Goal: Feedback & Contribution: Submit feedback/report problem

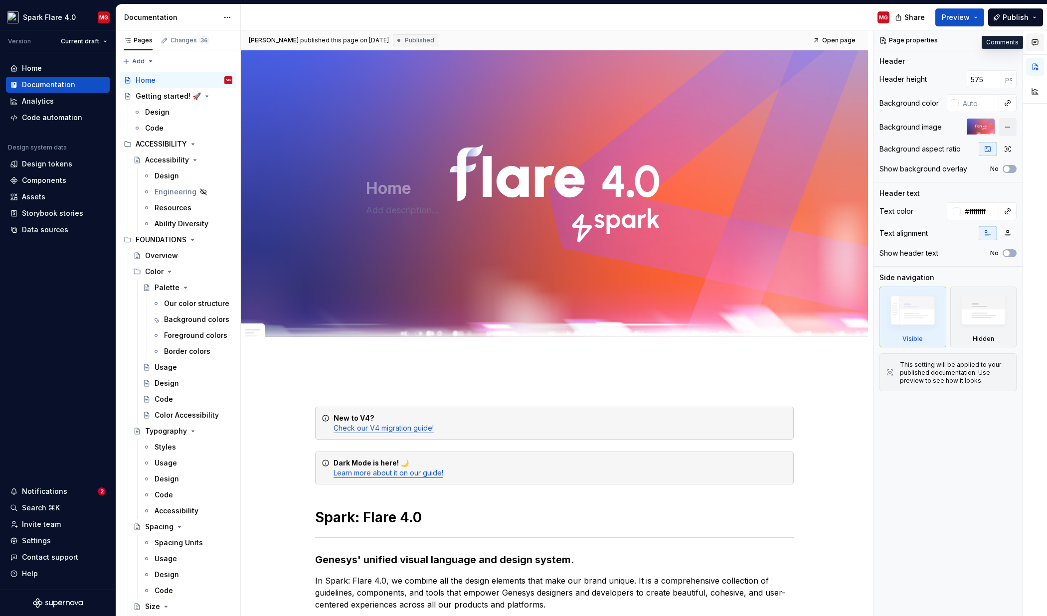
click at [1033, 42] on icon "button" at bounding box center [1035, 42] width 6 height 5
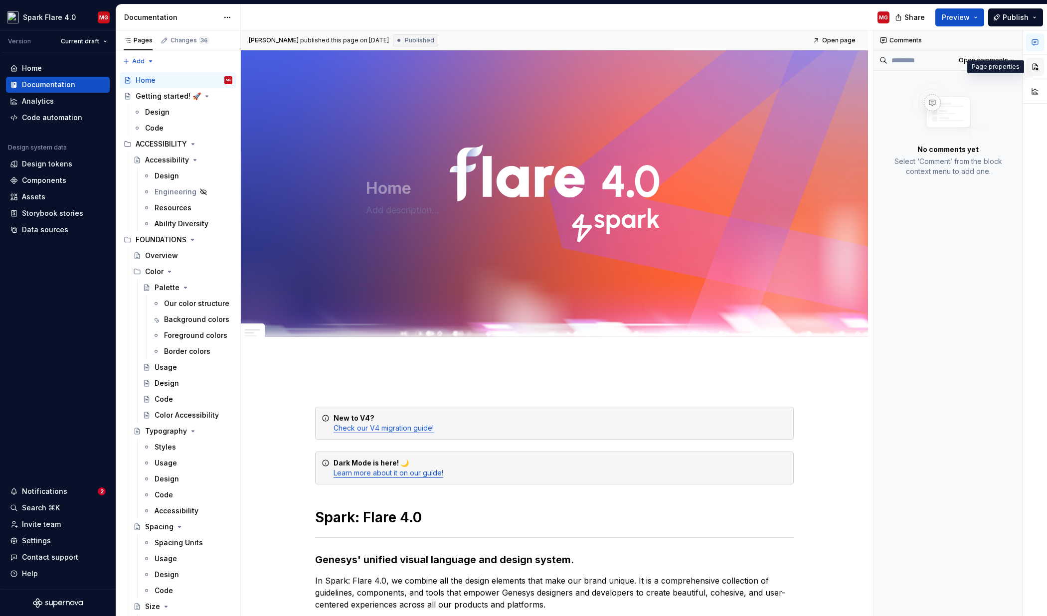
click at [1032, 67] on button "button" at bounding box center [1035, 67] width 18 height 18
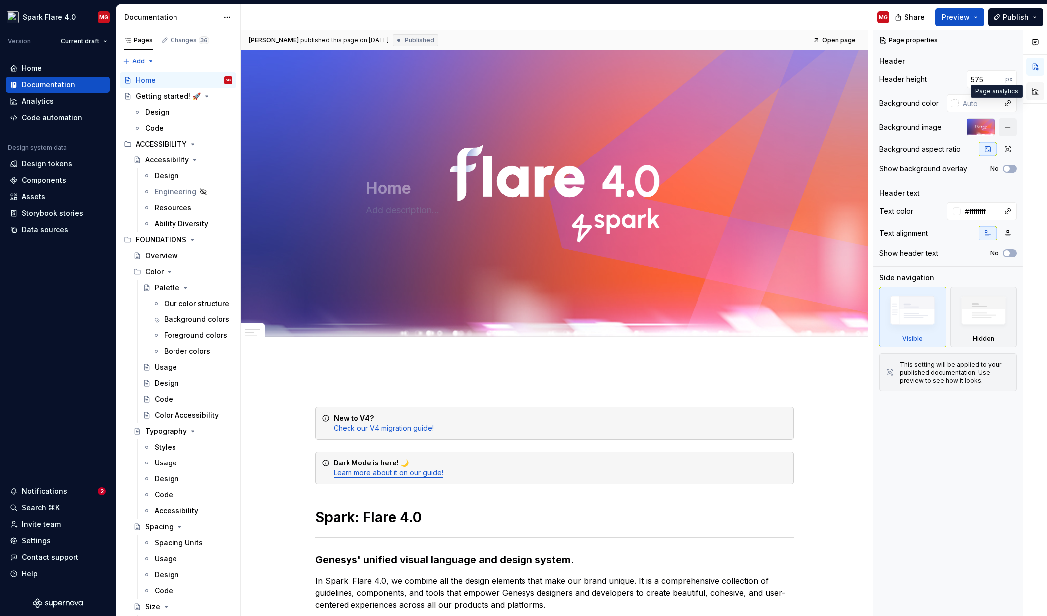
click at [1031, 92] on button "button" at bounding box center [1035, 91] width 18 height 18
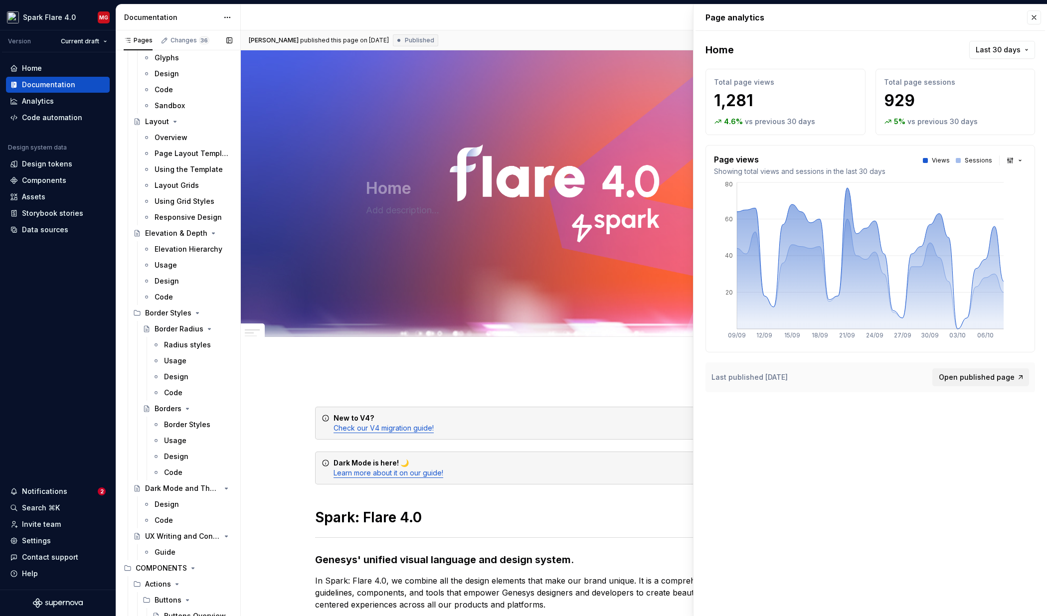
scroll to position [650, 0]
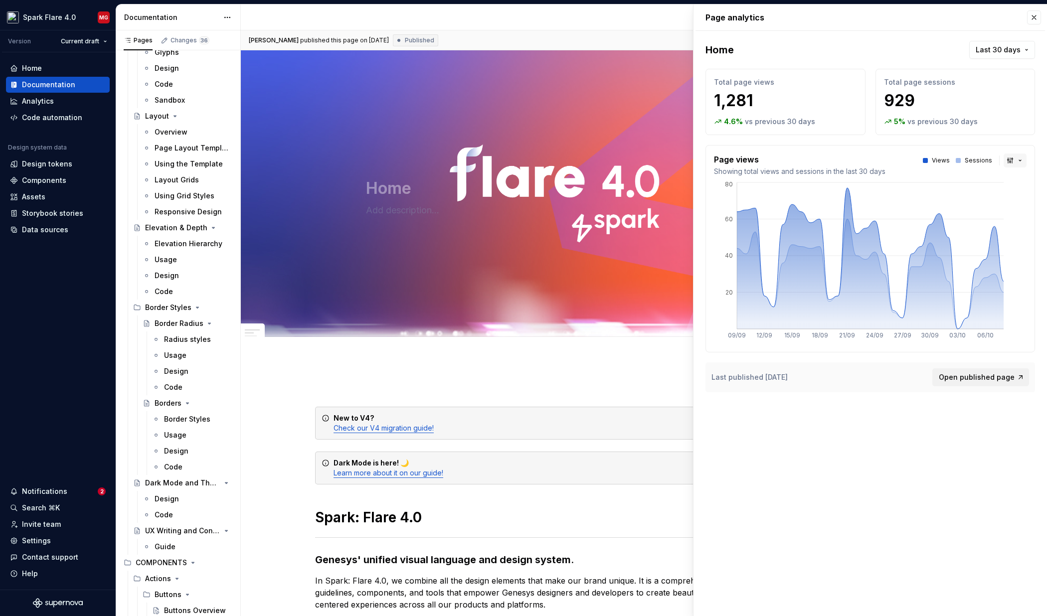
click at [1013, 160] on button "button" at bounding box center [1015, 161] width 23 height 14
click at [1010, 193] on div "Bar chart" at bounding box center [1008, 196] width 65 height 10
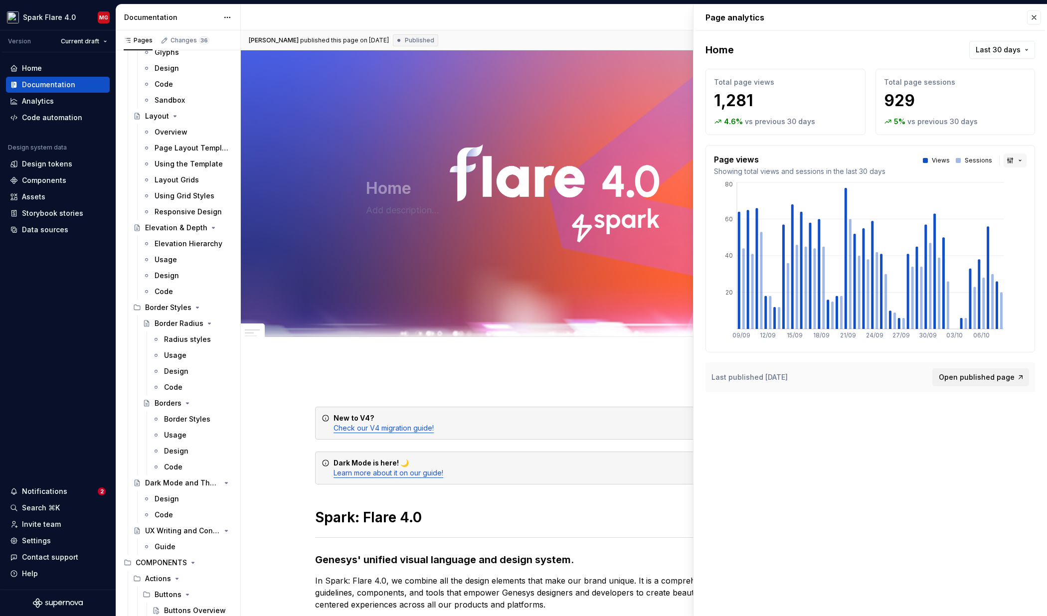
click at [1014, 160] on button "button" at bounding box center [1015, 161] width 23 height 14
click at [1009, 209] on div "Line chart" at bounding box center [993, 212] width 35 height 10
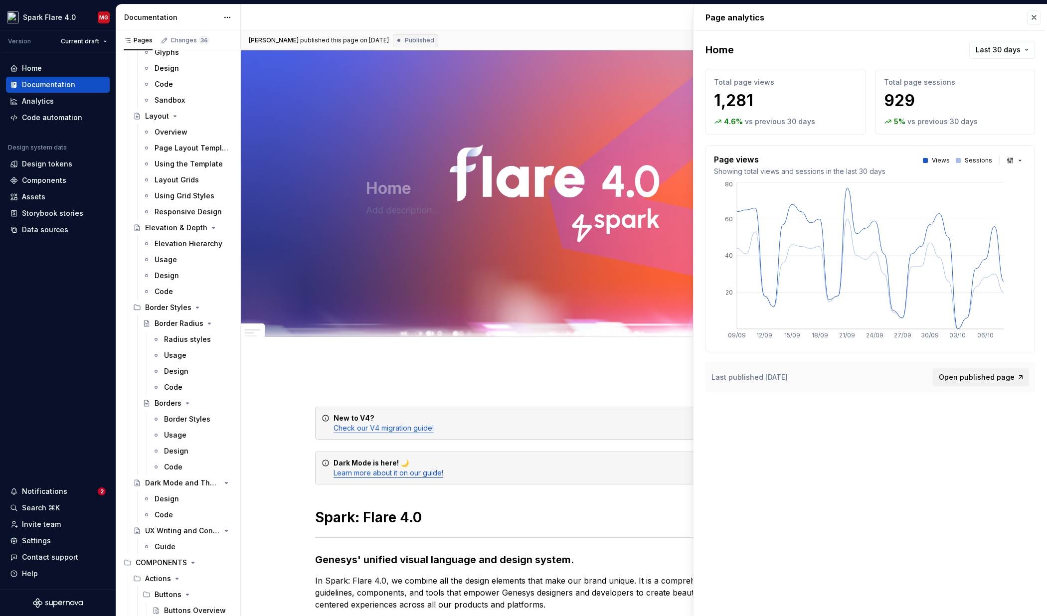
click at [1009, 159] on button "button" at bounding box center [1015, 161] width 23 height 14
click at [997, 177] on div "Area chart" at bounding box center [994, 180] width 36 height 10
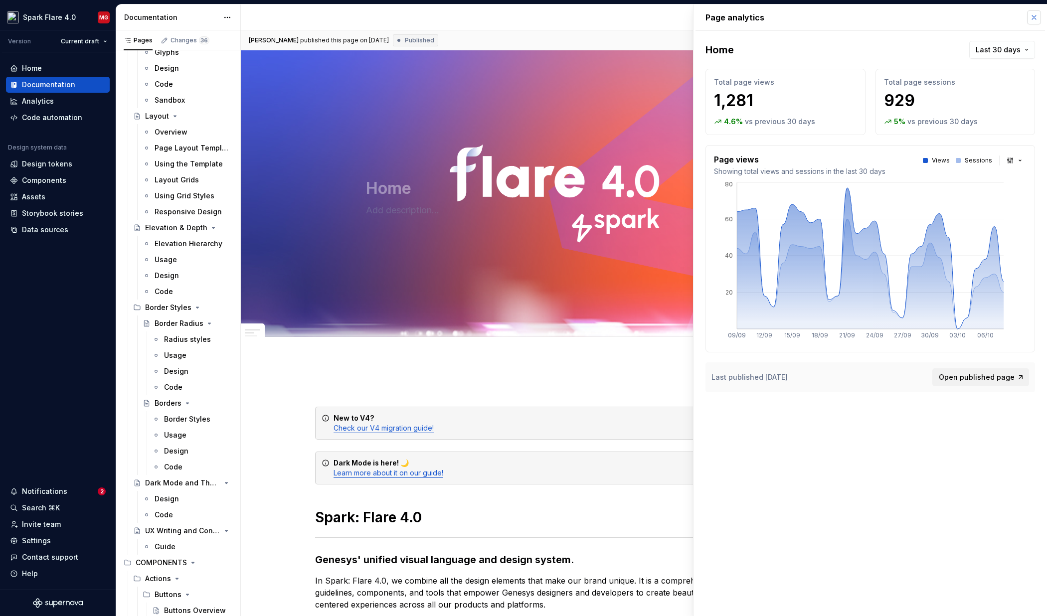
click at [1034, 16] on button "button" at bounding box center [1034, 17] width 14 height 14
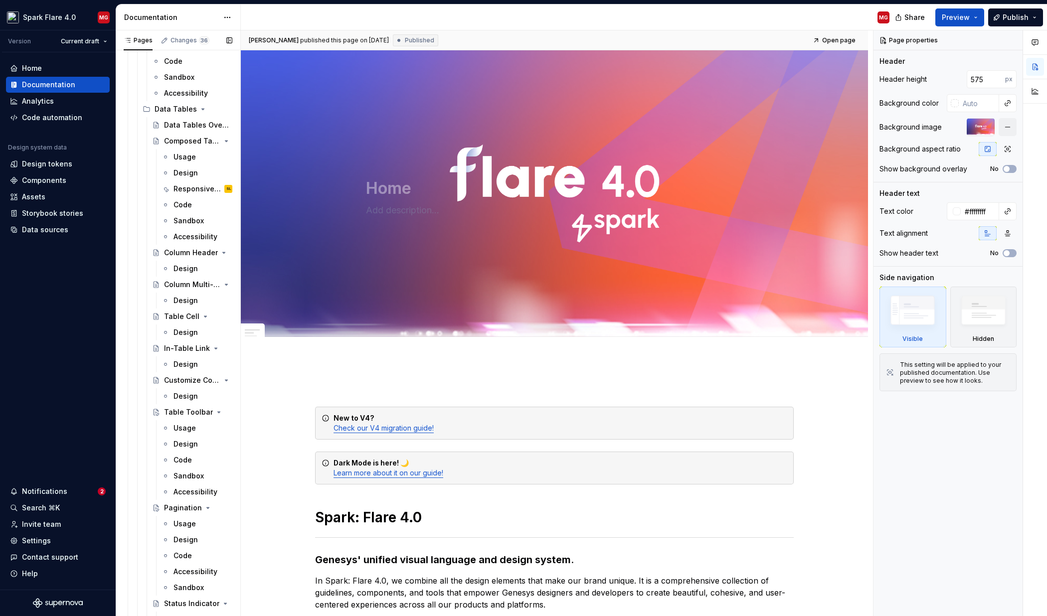
scroll to position [5250, 0]
click at [191, 190] on div "Responsive Behavior" at bounding box center [187, 190] width 29 height 10
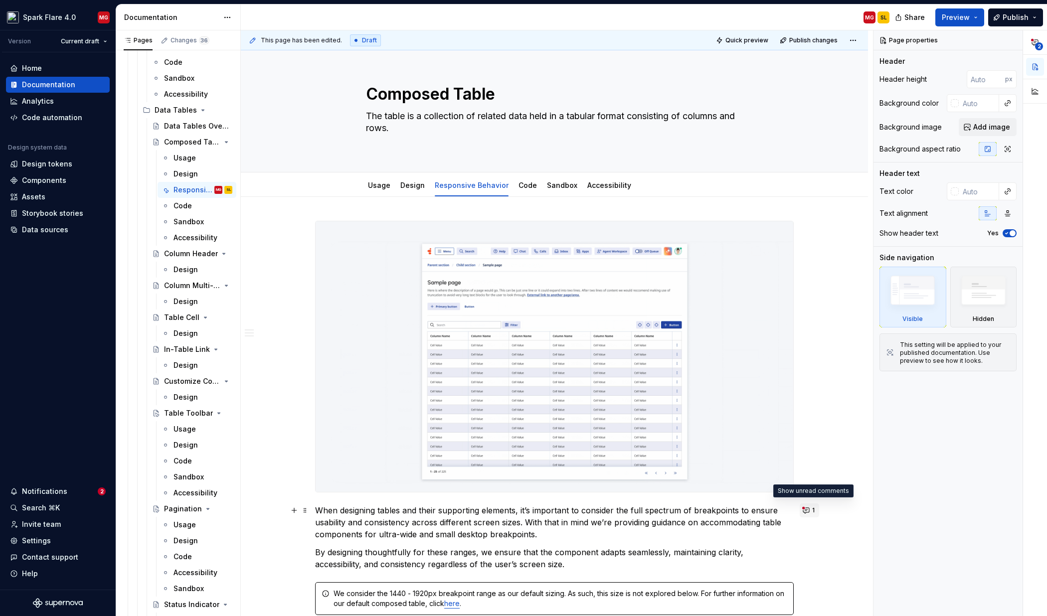
click at [809, 510] on button "1" at bounding box center [809, 511] width 19 height 14
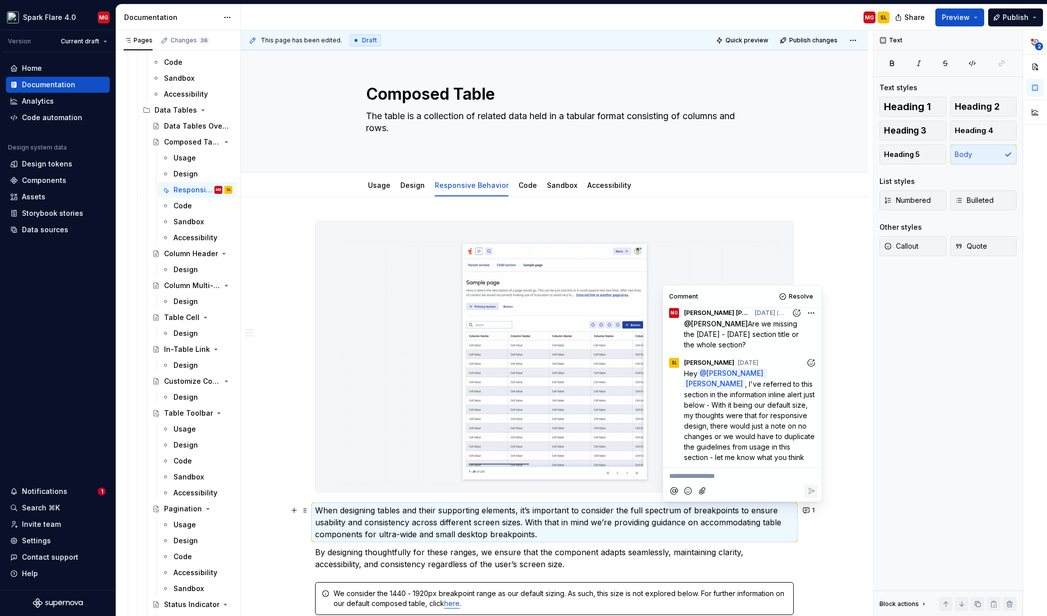
click at [725, 473] on p "**********" at bounding box center [742, 476] width 147 height 10
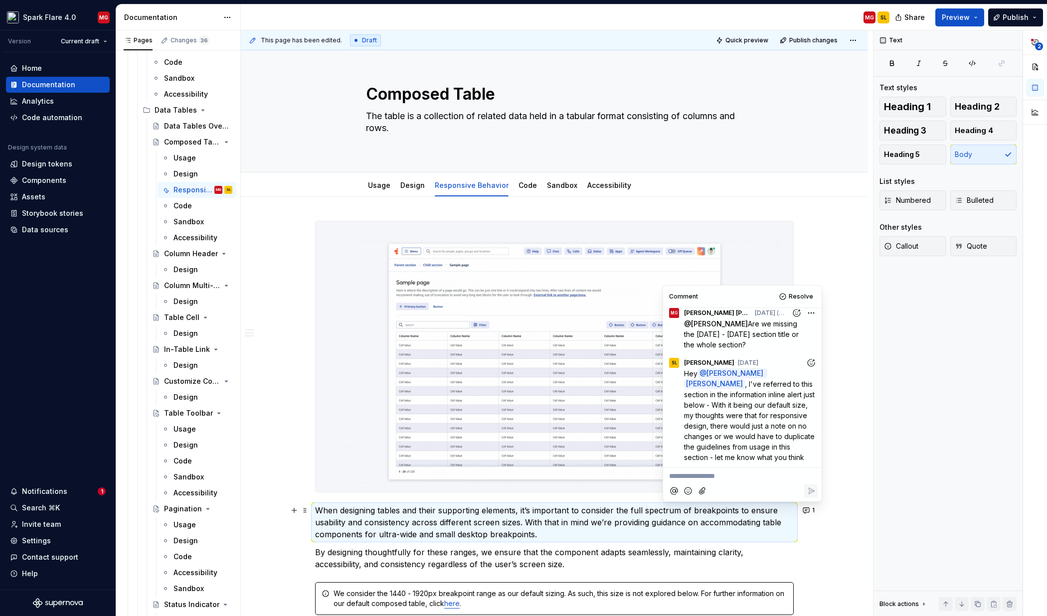
type textarea "*"
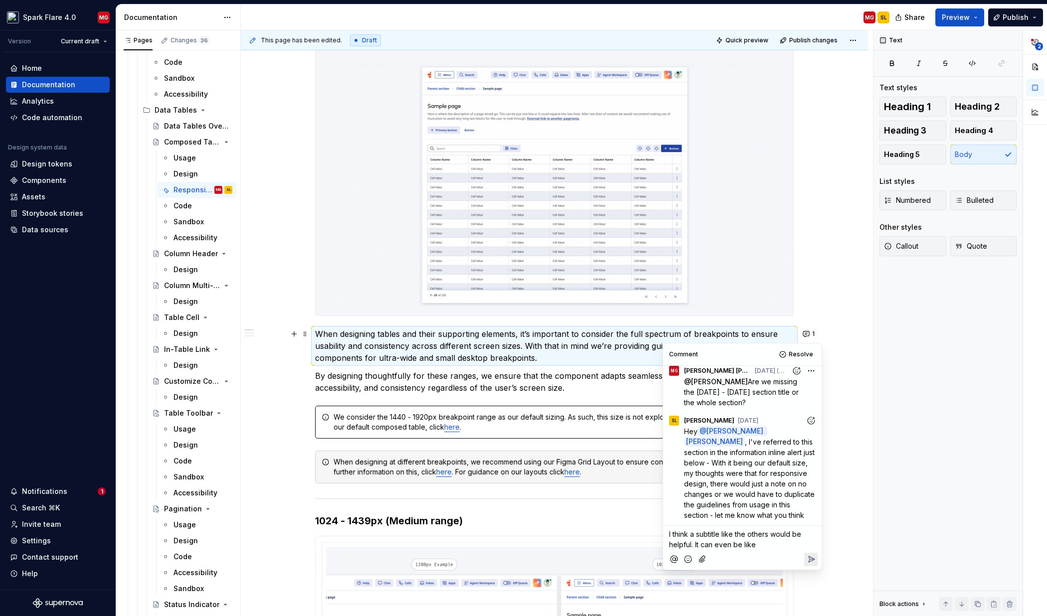
scroll to position [177, 0]
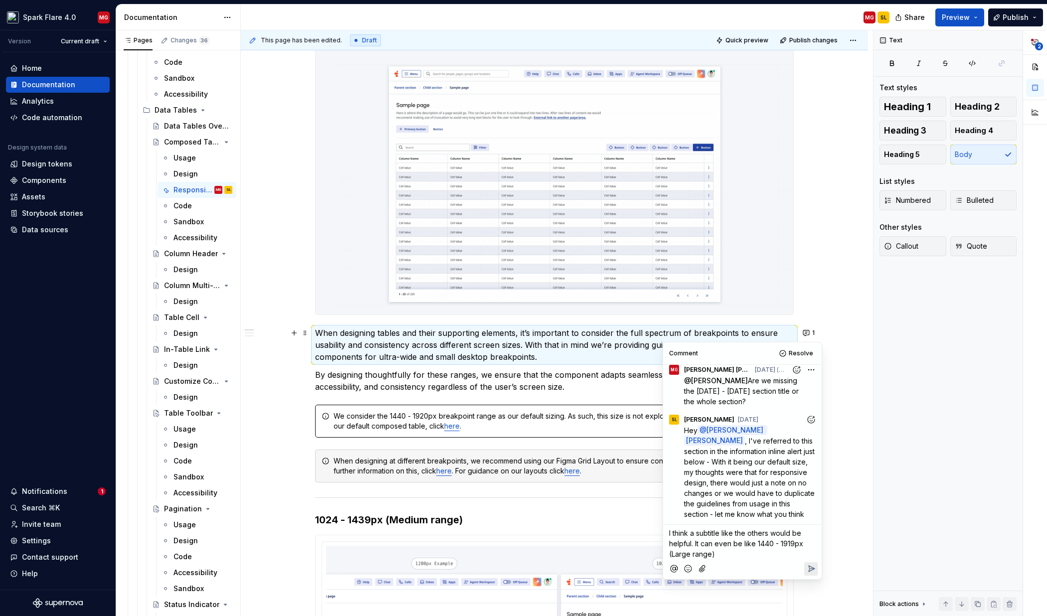
click at [808, 544] on p "I think a subtitle like the others would be helpful. It can even be like 1440 -…" at bounding box center [742, 543] width 147 height 31
click at [710, 553] on span "I think a subtitle like the others would be helpful. It can even be like 1440 -…" at bounding box center [737, 543] width 136 height 29
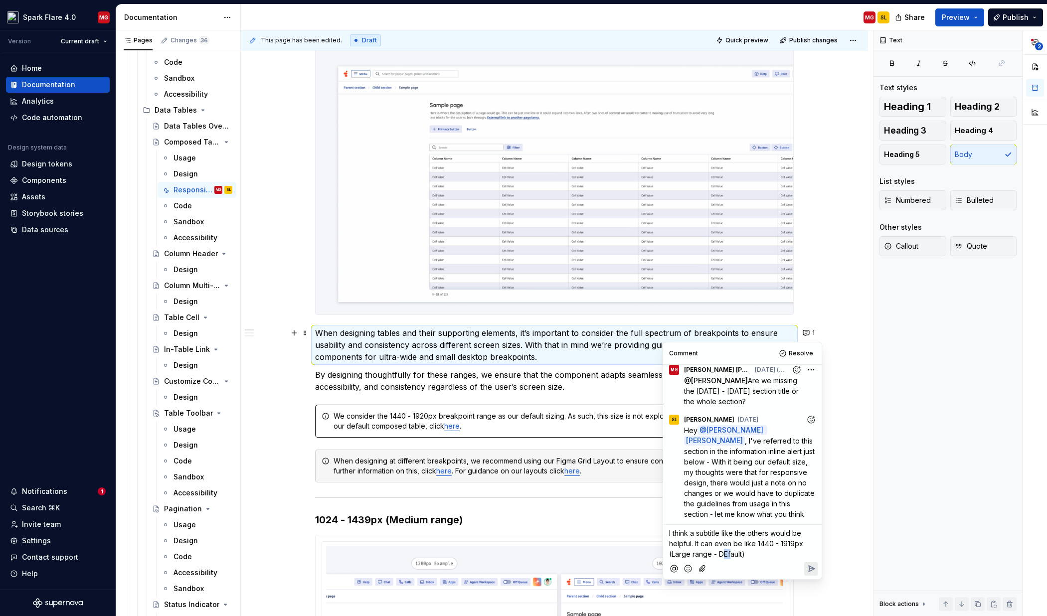
drag, startPoint x: 729, startPoint y: 555, endPoint x: 722, endPoint y: 555, distance: 7.0
click at [722, 555] on span "I think a subtitle like the others would be helpful. It can even be like 1440 -…" at bounding box center [737, 543] width 136 height 29
click at [757, 555] on p "I think a subtitle like the others would be helpful. It can even be like 1440 -…" at bounding box center [742, 543] width 147 height 31
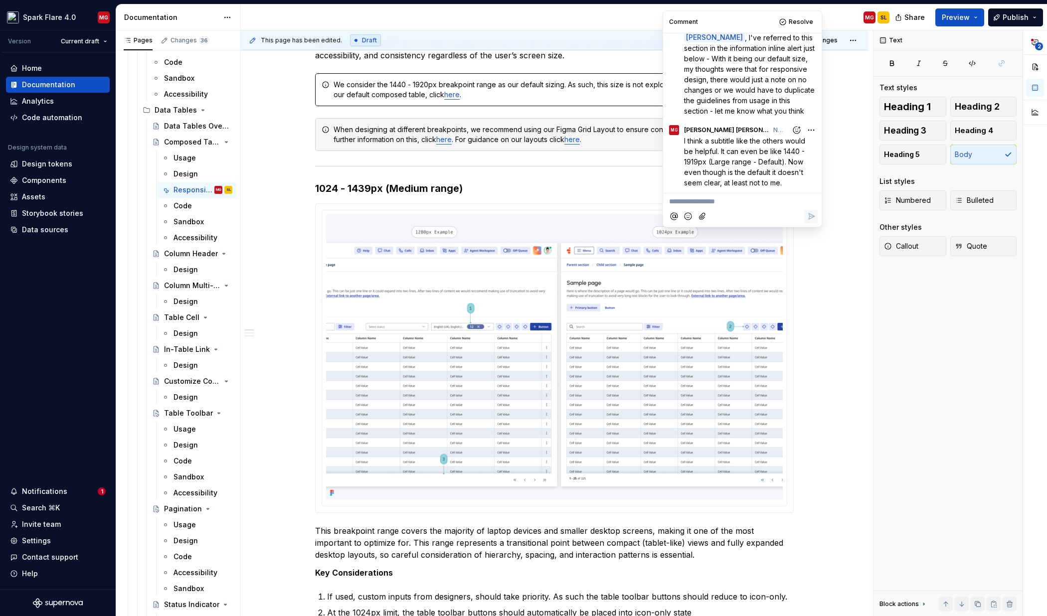
scroll to position [510, 0]
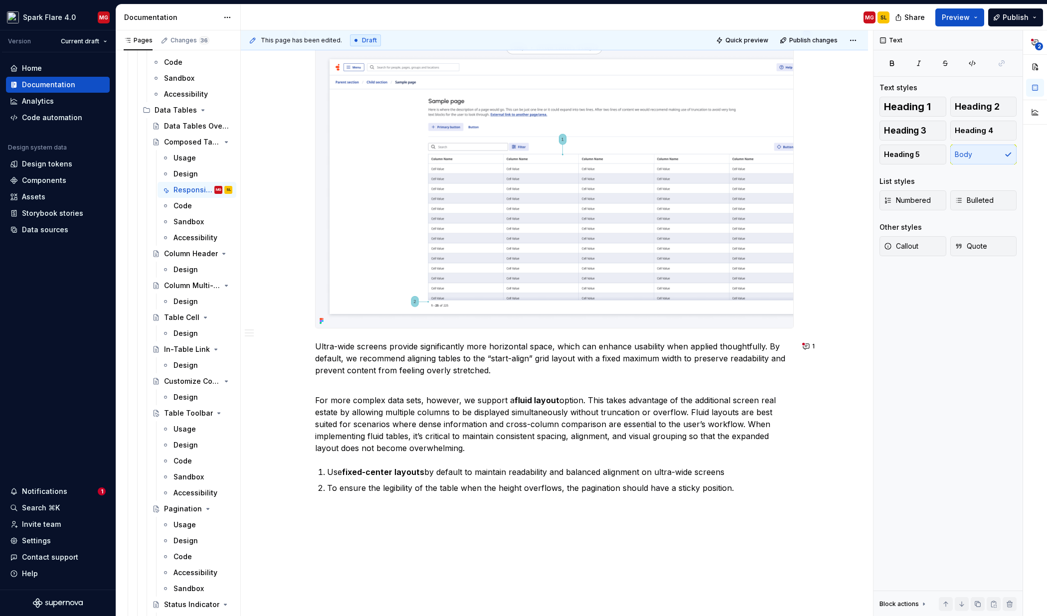
scroll to position [1741, 0]
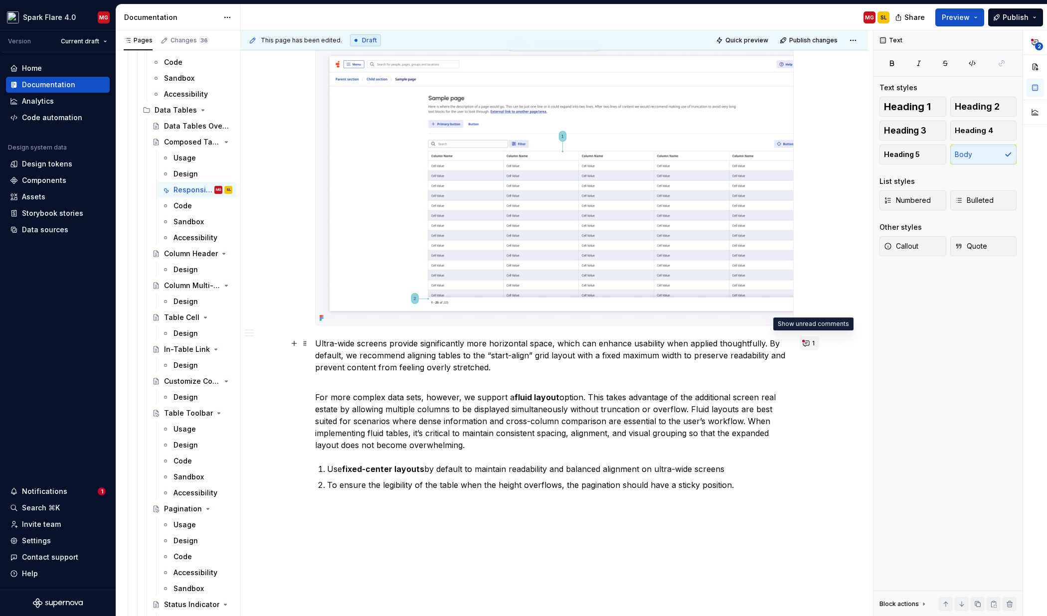
click at [810, 342] on button "1" at bounding box center [809, 343] width 19 height 14
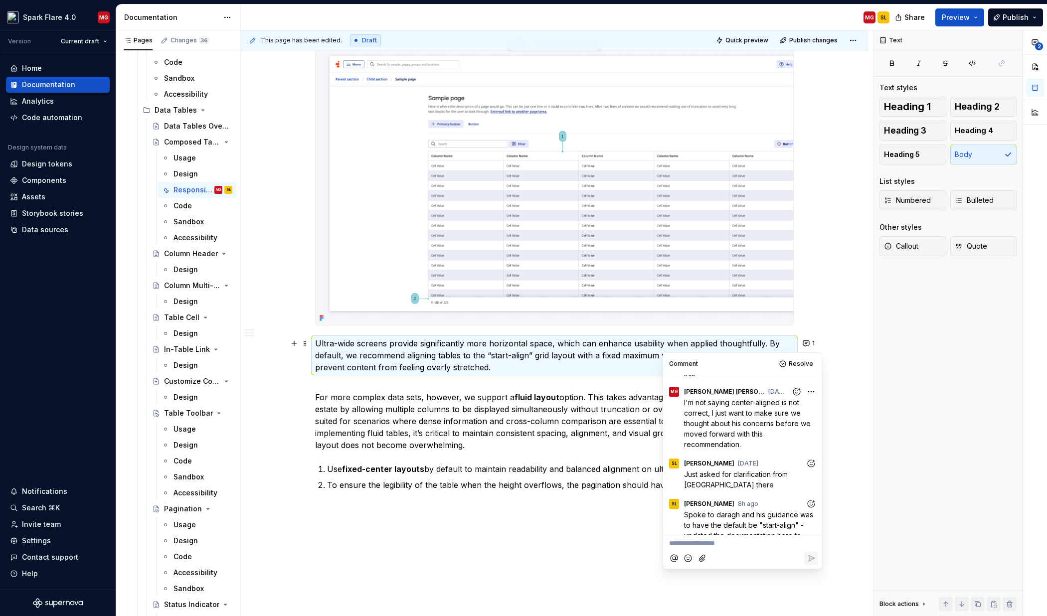
scroll to position [108, 0]
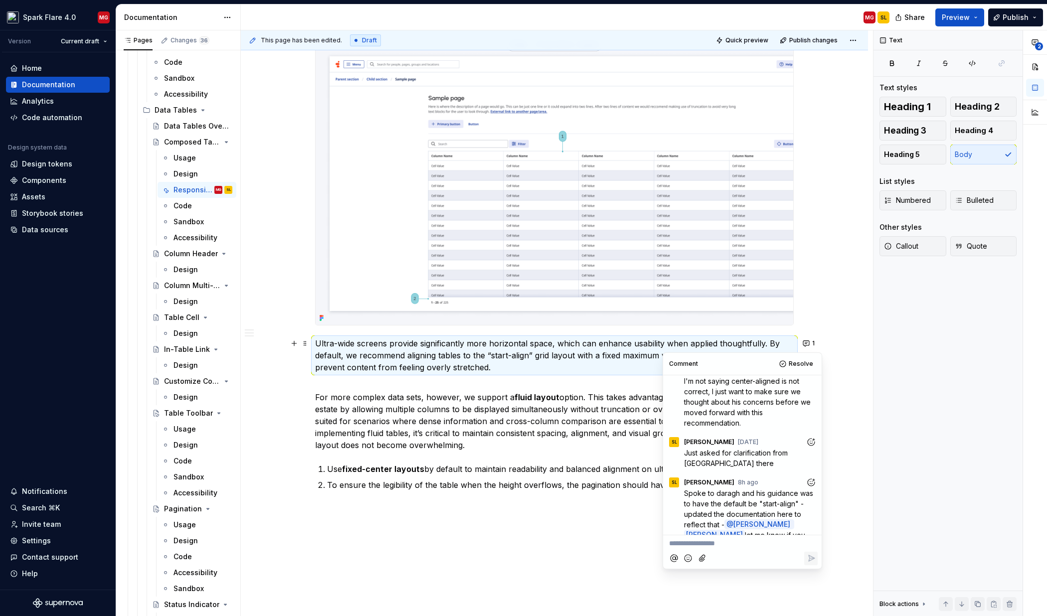
click at [713, 543] on p "**********" at bounding box center [742, 543] width 147 height 10
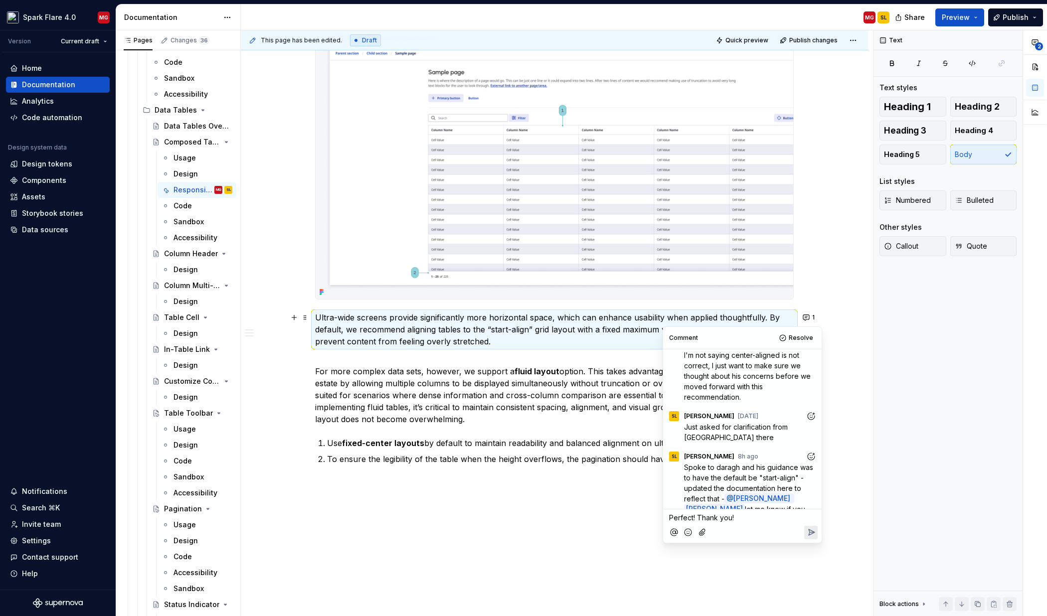
scroll to position [1770, 0]
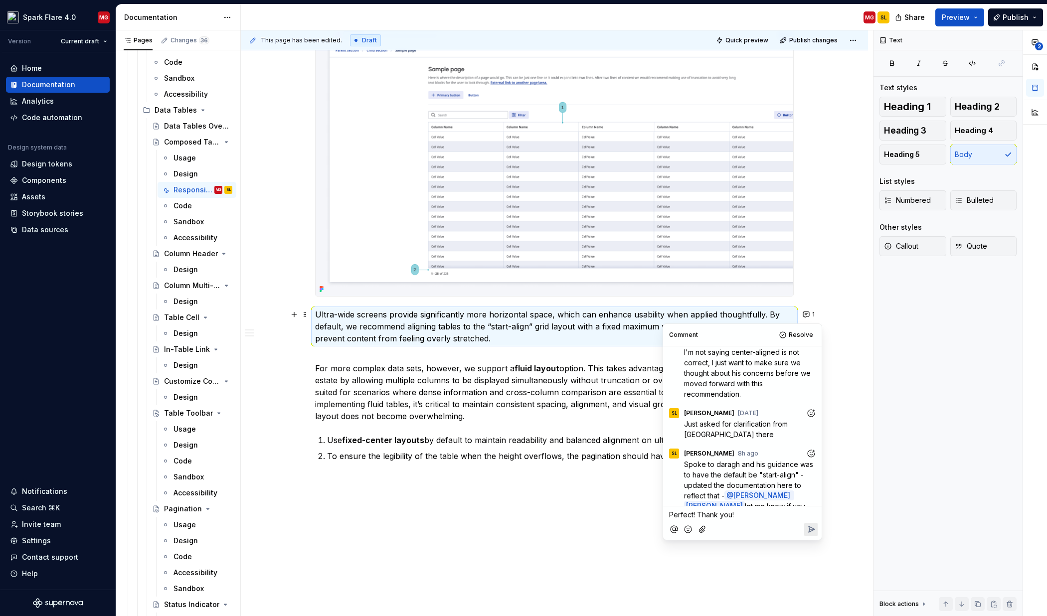
drag, startPoint x: 743, startPoint y: 515, endPoint x: 653, endPoint y: 511, distance: 90.3
click at [653, 511] on body "Spark Flare 4.0 MG Version Current draft Home Documentation Analytics Code auto…" at bounding box center [523, 308] width 1047 height 616
drag, startPoint x: 723, startPoint y: 514, endPoint x: 668, endPoint y: 516, distance: 54.9
click at [668, 516] on div "Perfect! Thank you!" at bounding box center [742, 512] width 151 height 13
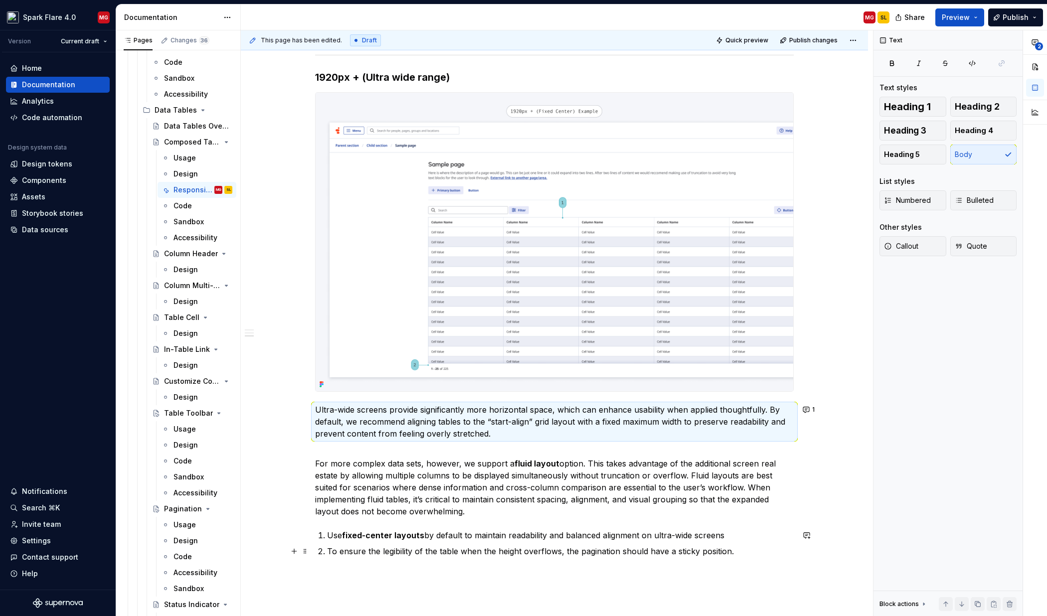
scroll to position [1675, 0]
click at [810, 408] on button "1" at bounding box center [809, 409] width 19 height 14
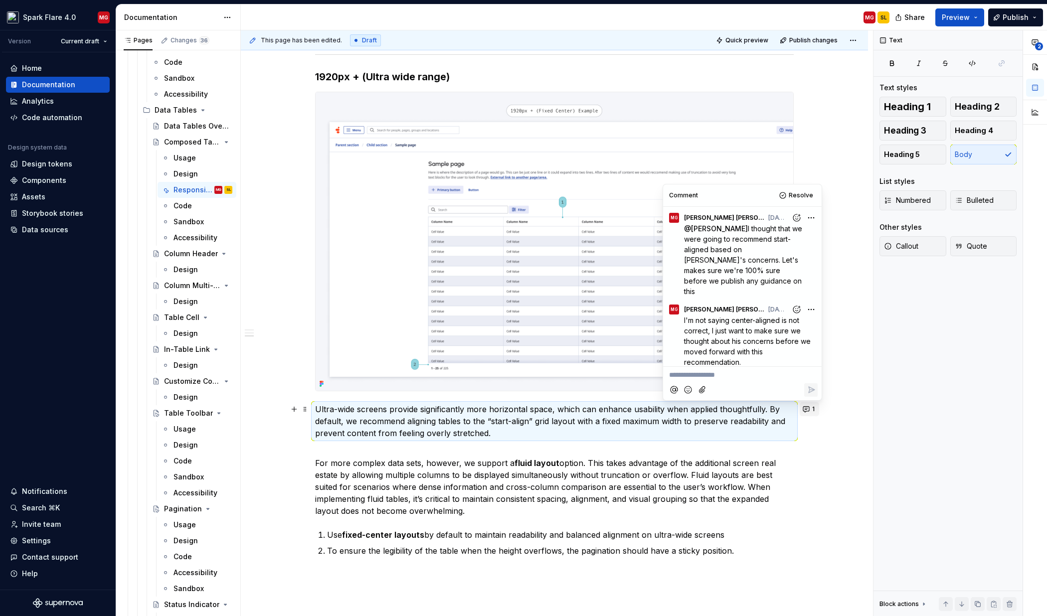
scroll to position [108, 0]
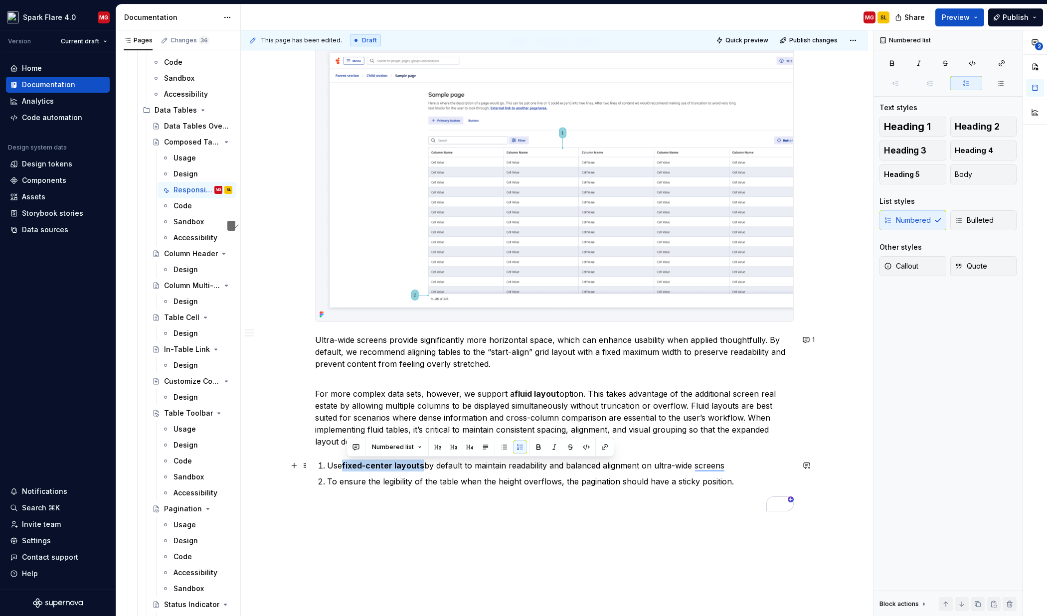
scroll to position [1744, 0]
drag, startPoint x: 347, startPoint y: 465, endPoint x: 424, endPoint y: 465, distance: 76.8
click at [424, 465] on strong "fixed-center layouts" at bounding box center [383, 466] width 82 height 10
click at [394, 465] on strong "fixed-center layouts" at bounding box center [383, 466] width 82 height 10
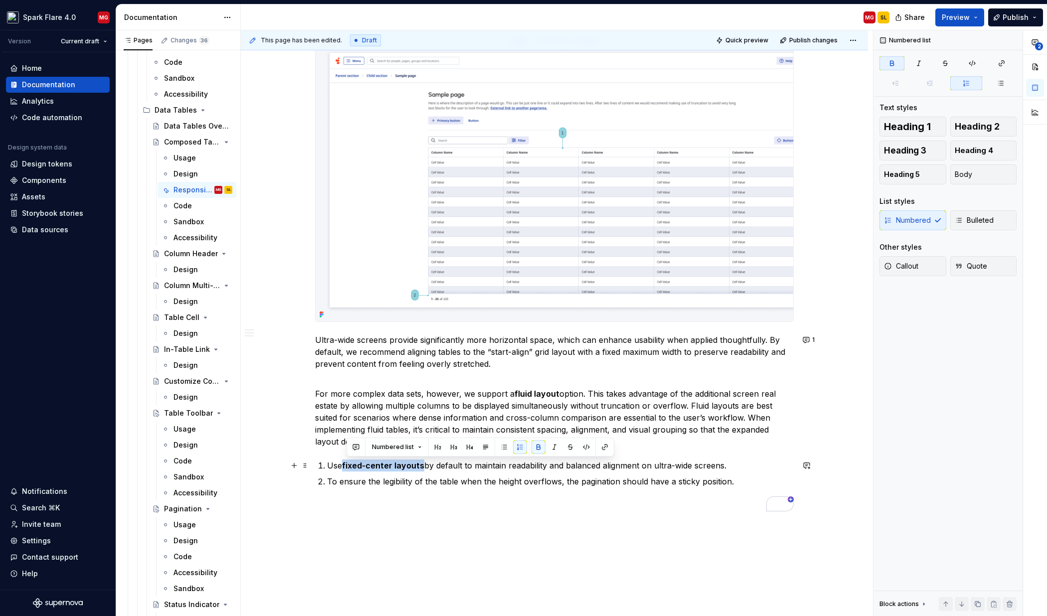
drag, startPoint x: 425, startPoint y: 465, endPoint x: 347, endPoint y: 464, distance: 77.3
click at [347, 464] on p "Use fixed-center layouts by default to maintain readability and balanced alignm…" at bounding box center [560, 466] width 467 height 12
click at [355, 447] on button "button" at bounding box center [356, 447] width 14 height 14
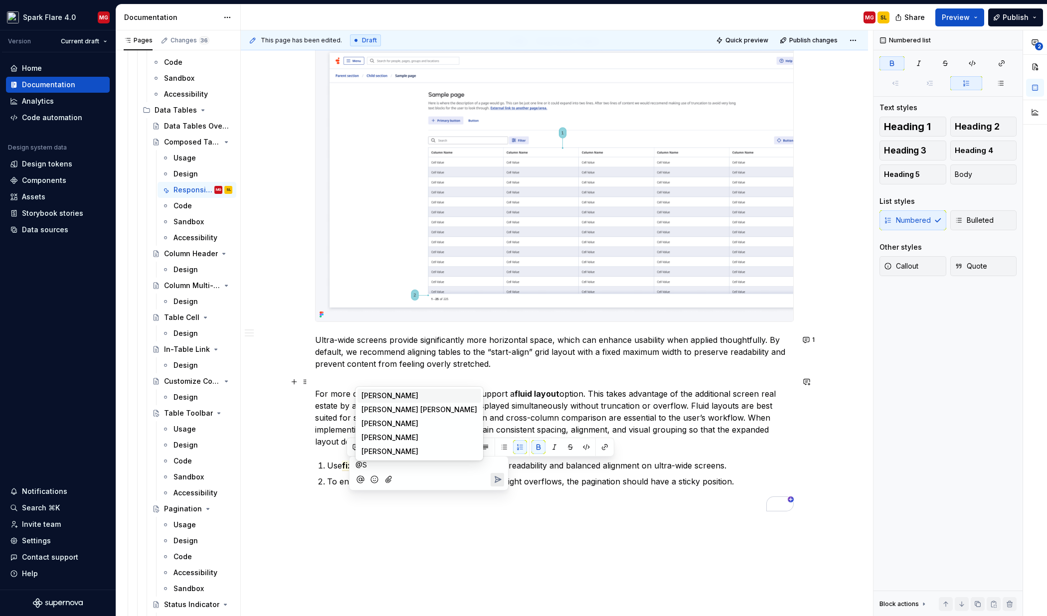
click at [370, 398] on span "[PERSON_NAME]" at bounding box center [389, 396] width 57 height 10
click at [496, 488] on icon "Send" at bounding box center [498, 491] width 10 height 10
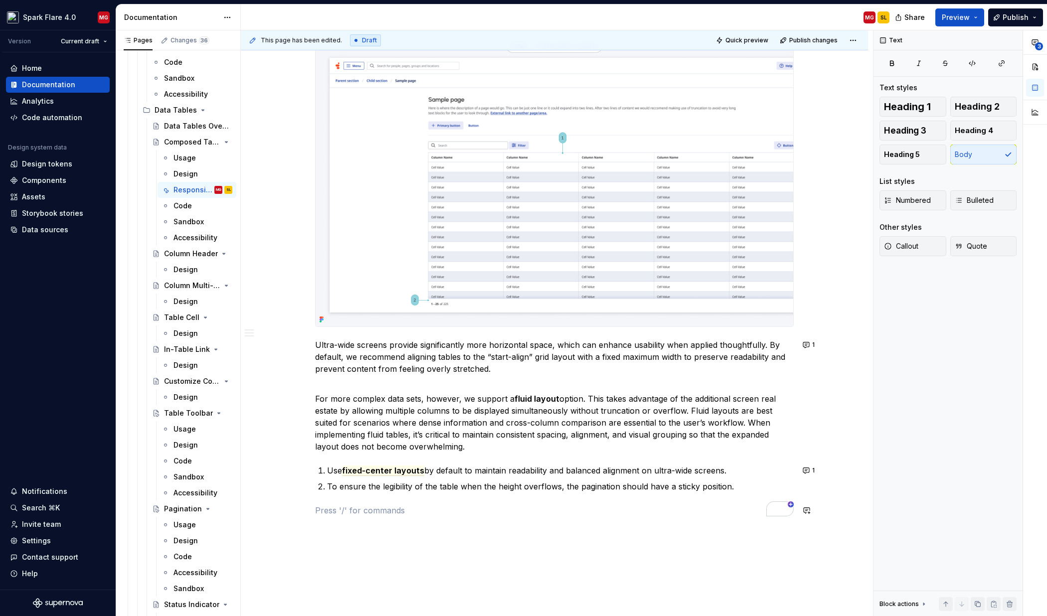
scroll to position [1742, 0]
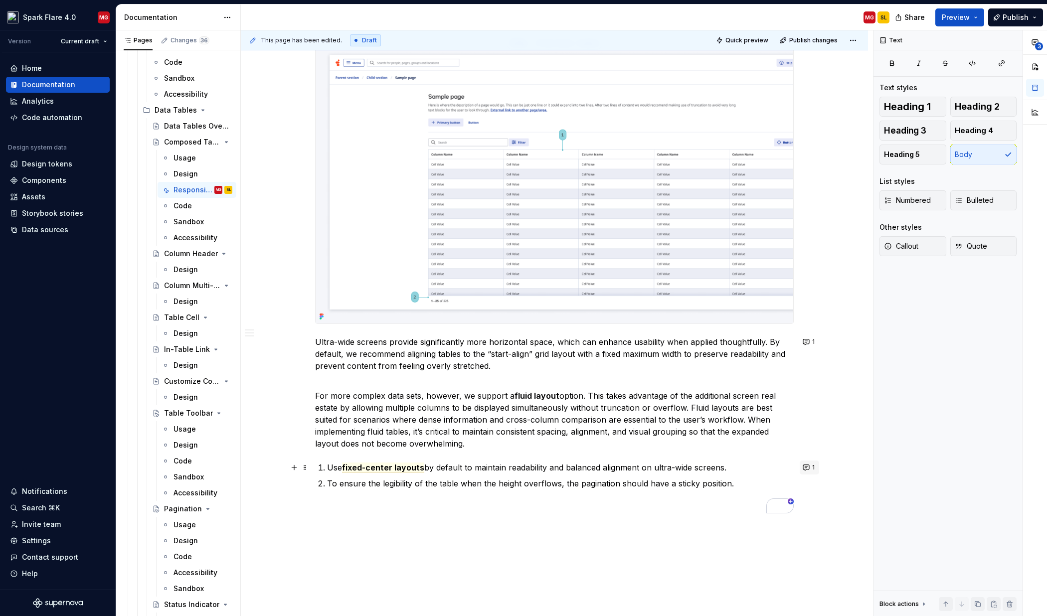
click at [807, 467] on button "1" at bounding box center [809, 468] width 19 height 14
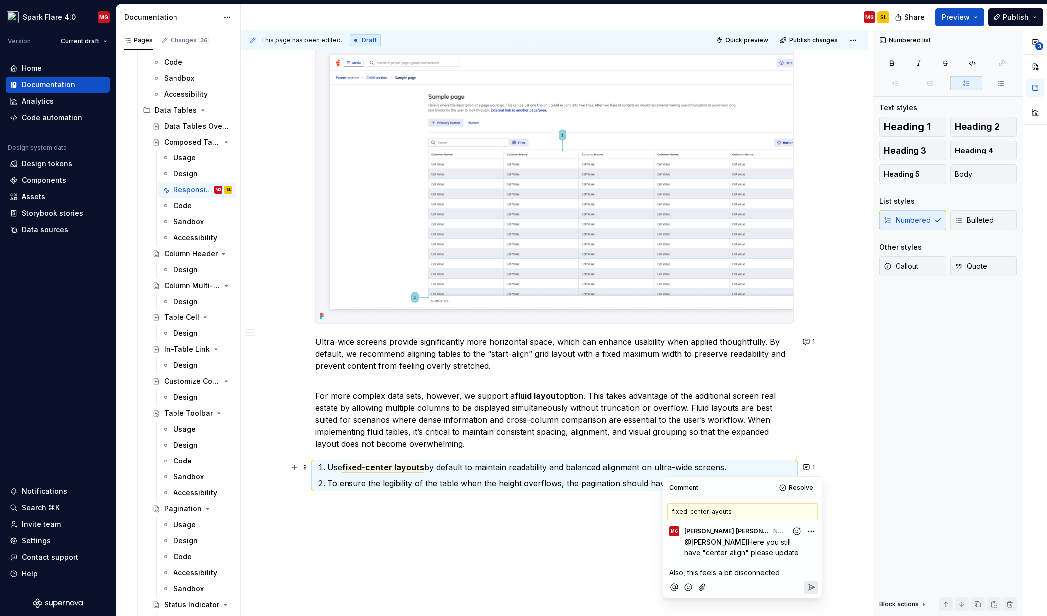
click at [726, 568] on span "Also, this feels a bit disconnected" at bounding box center [724, 572] width 111 height 8
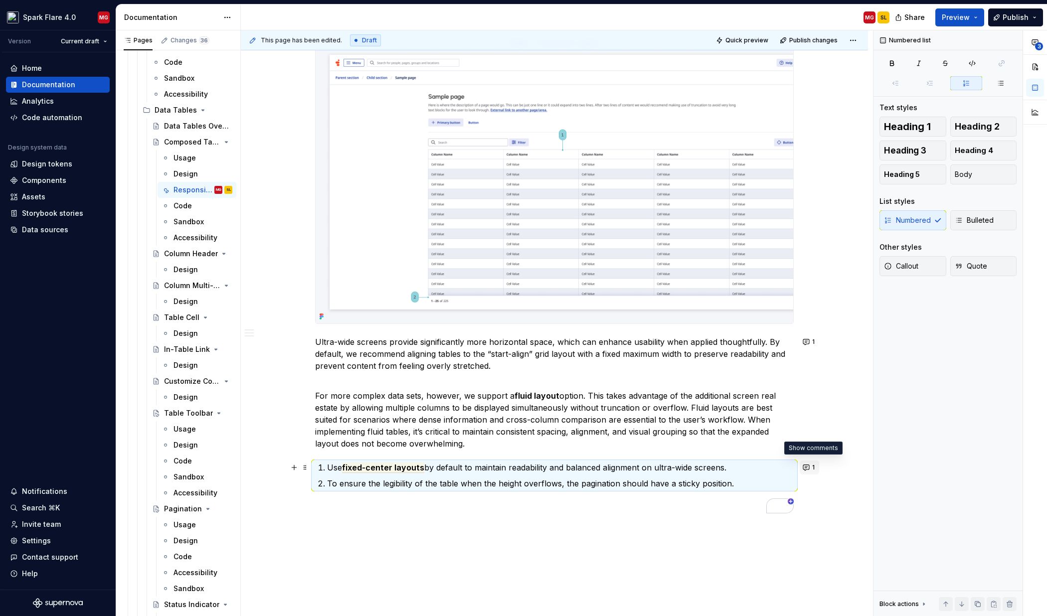
click at [810, 469] on button "1" at bounding box center [809, 468] width 19 height 14
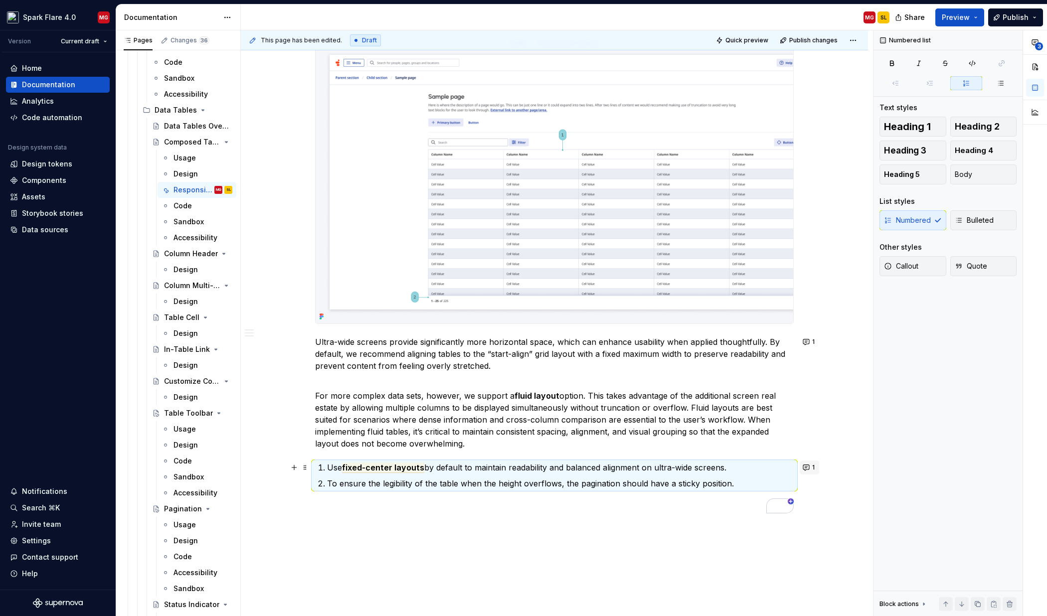
click at [810, 466] on button "1" at bounding box center [809, 468] width 19 height 14
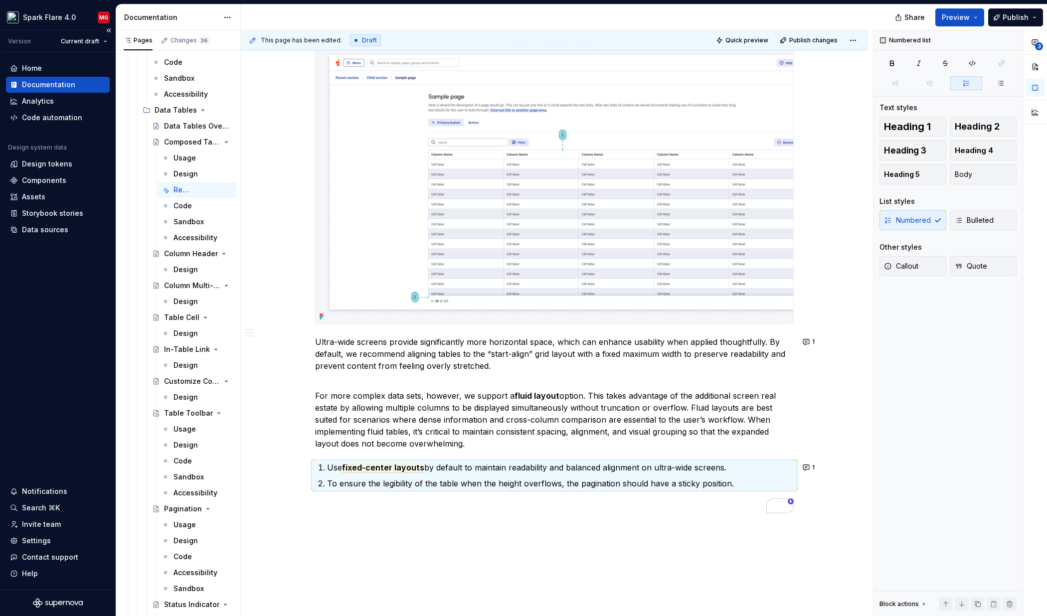
type textarea "*"
